Goal: Task Accomplishment & Management: Use online tool/utility

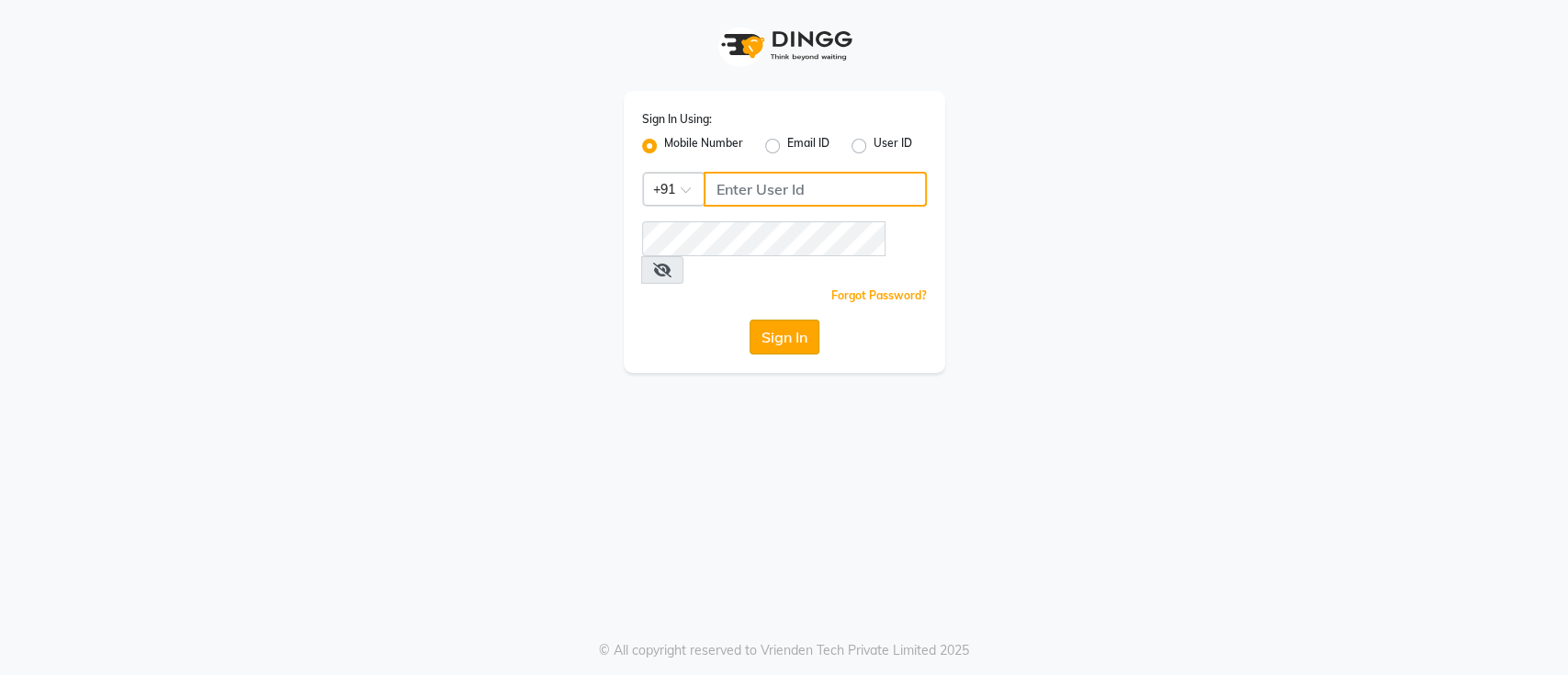
type input "7022887484"
click at [792, 320] on button "Sign In" at bounding box center [785, 337] width 70 height 35
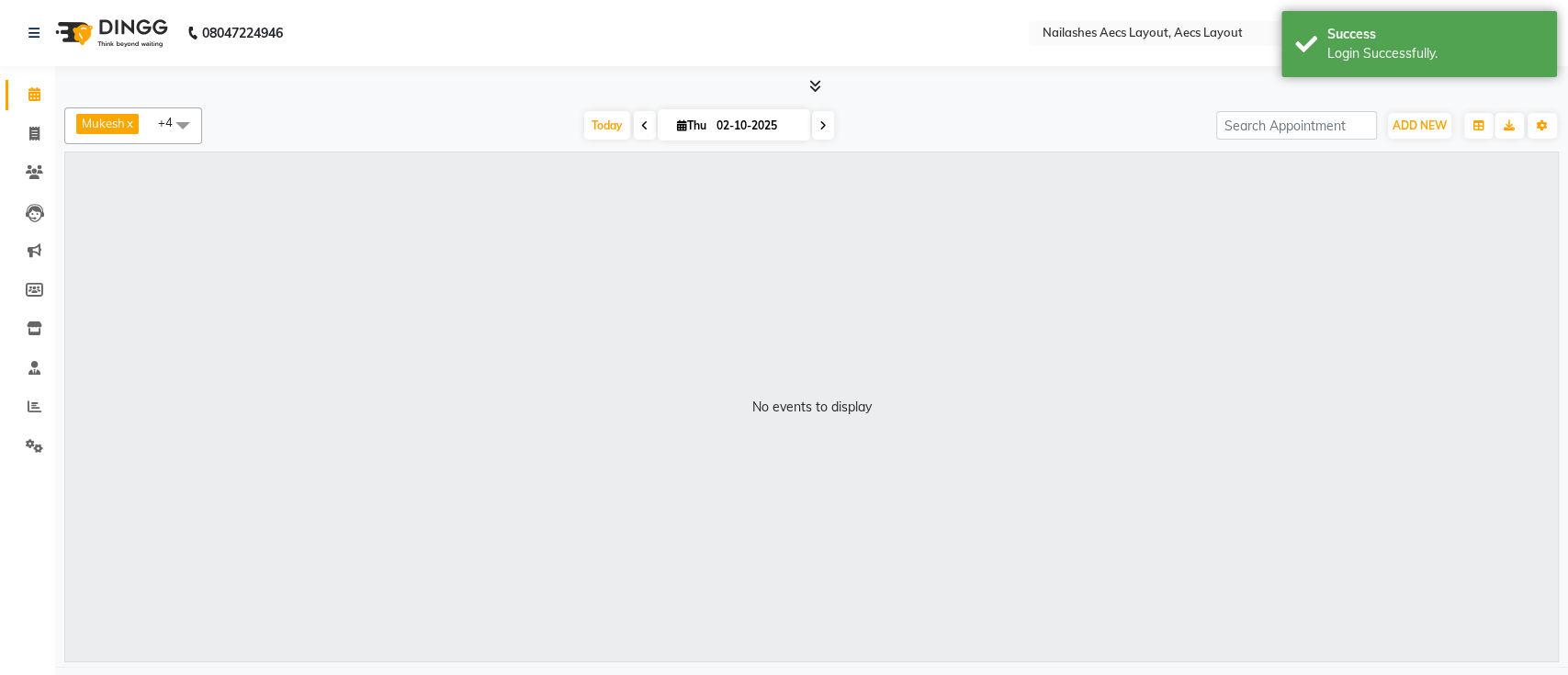
select select "en"
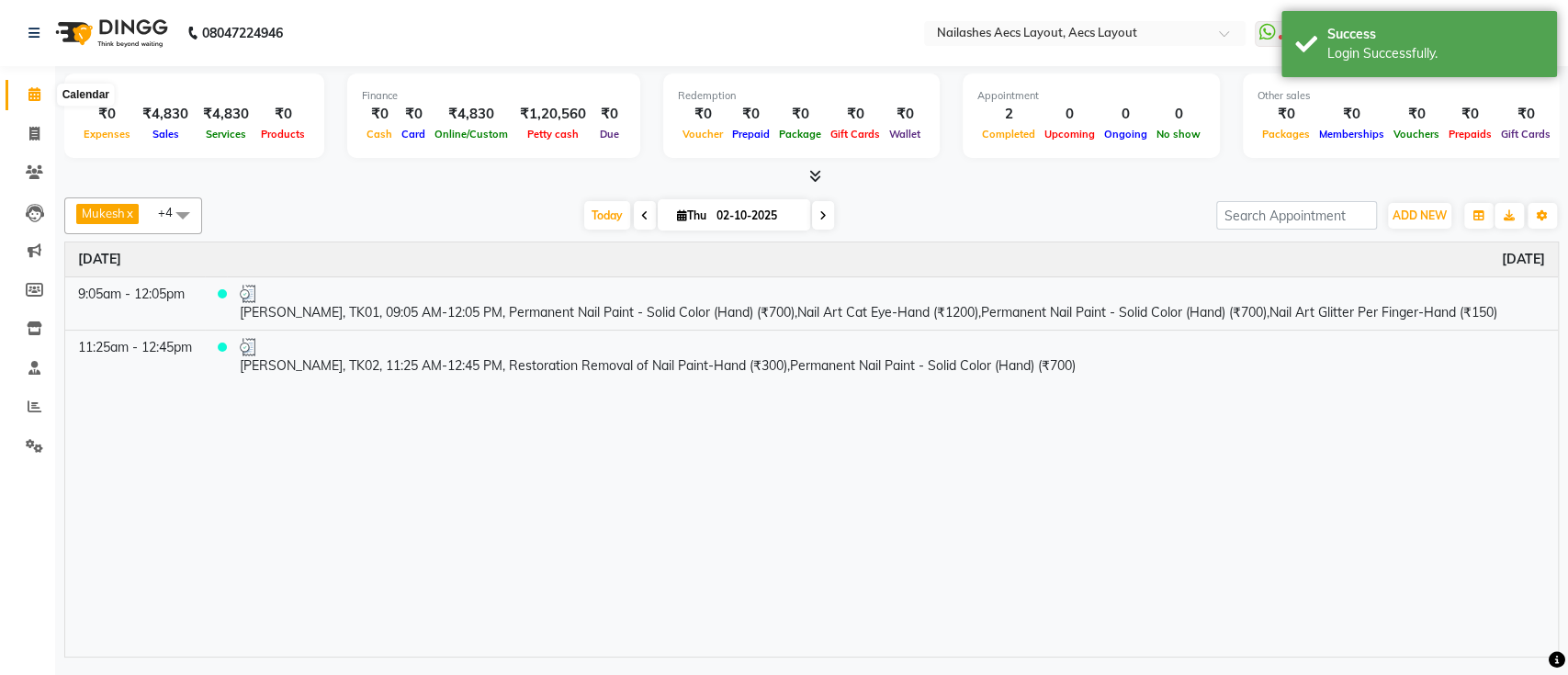
click at [43, 94] on span at bounding box center [34, 94] width 32 height 21
click at [37, 125] on span at bounding box center [34, 134] width 32 height 21
select select "service"
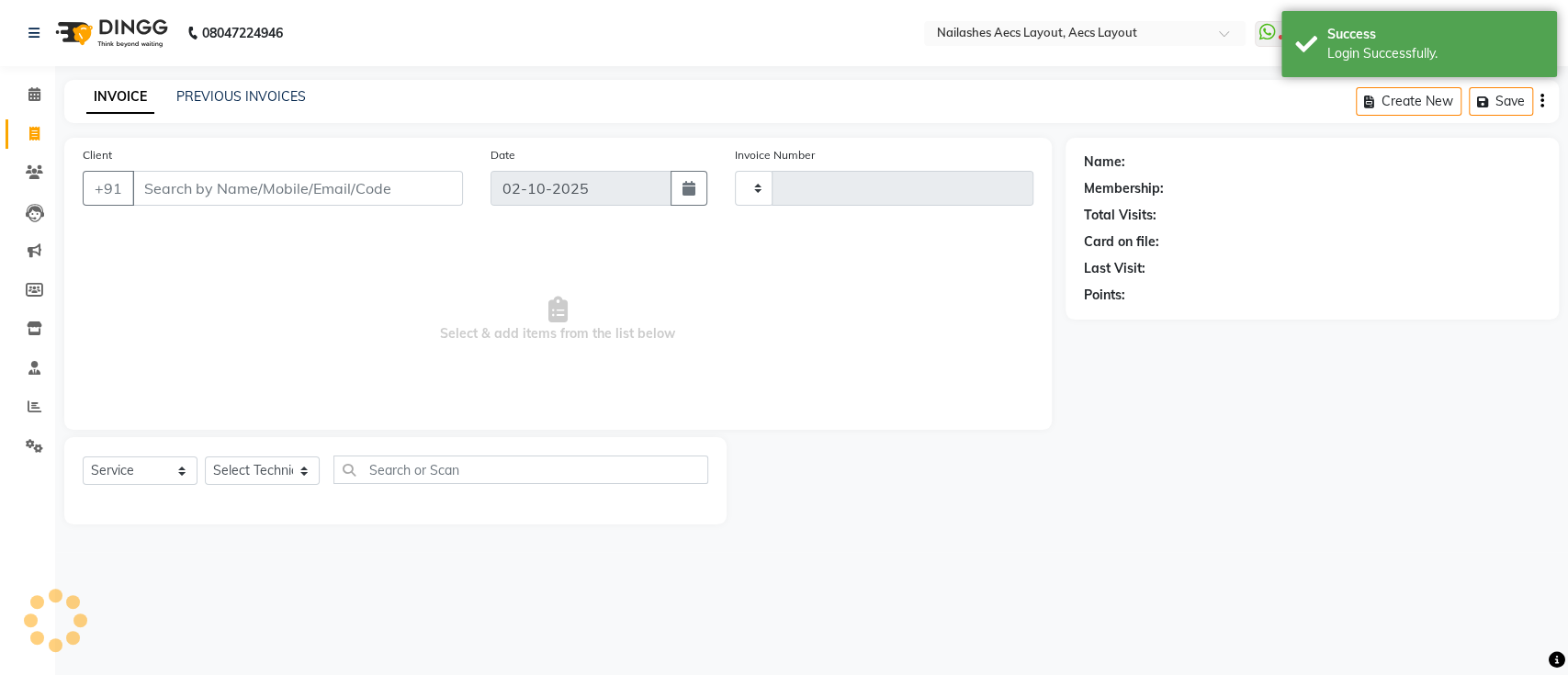
type input "0562"
select select "8467"
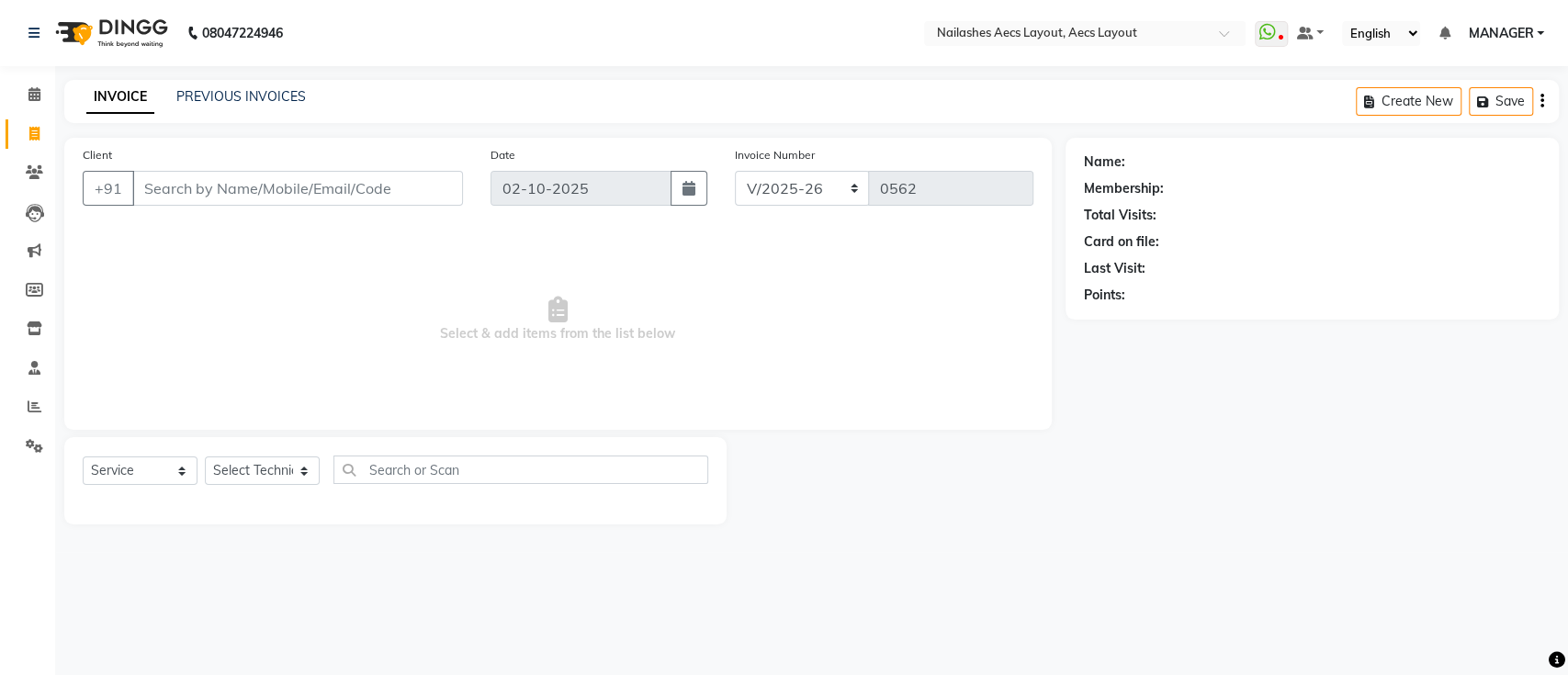
click at [145, 190] on input "Client" at bounding box center [298, 188] width 331 height 35
click at [290, 462] on select "Select Technician [PERSON_NAME] MANAGER [PERSON_NAME] owner [PERSON_NAME]" at bounding box center [263, 470] width 115 height 28
click at [382, 459] on input "text" at bounding box center [520, 469] width 375 height 28
type input "re"
drag, startPoint x: 382, startPoint y: 459, endPoint x: 694, endPoint y: 468, distance: 312.1
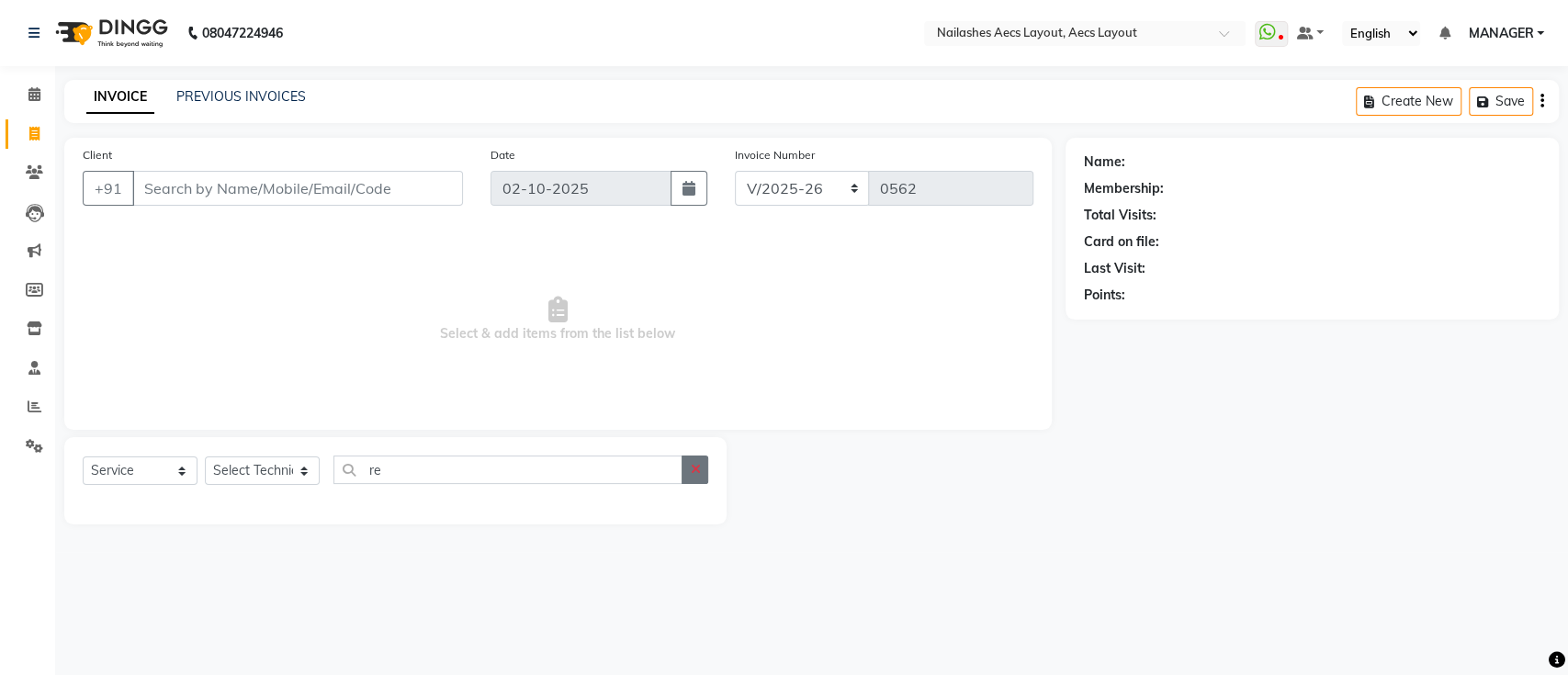
click at [694, 468] on icon "button" at bounding box center [695, 469] width 10 height 13
click at [411, 177] on input "Client" at bounding box center [298, 188] width 331 height 35
click at [32, 93] on icon at bounding box center [34, 93] width 12 height 14
click at [1566, 599] on div "08047224946 Select Location × Nailashes Aecs Layout, Aecs Layout WhatsApp Statu…" at bounding box center [784, 337] width 1568 height 675
